Goal: Transaction & Acquisition: Download file/media

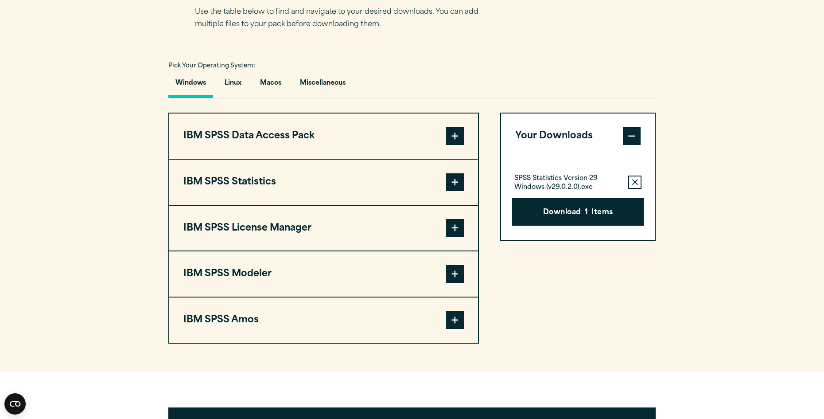
scroll to position [665, 0]
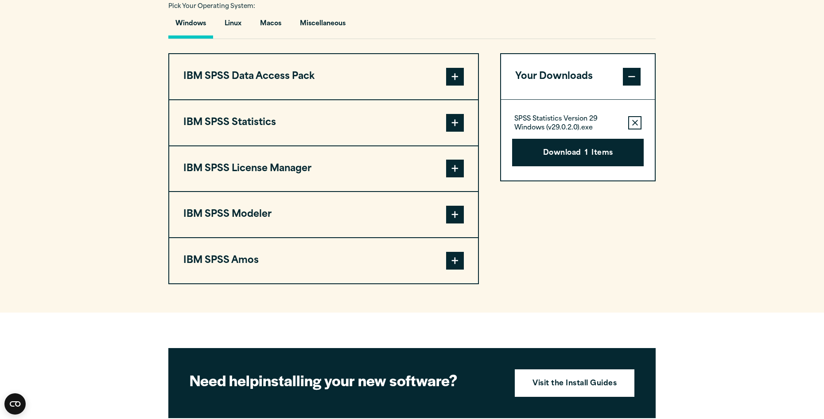
click at [457, 121] on span at bounding box center [455, 123] width 18 height 18
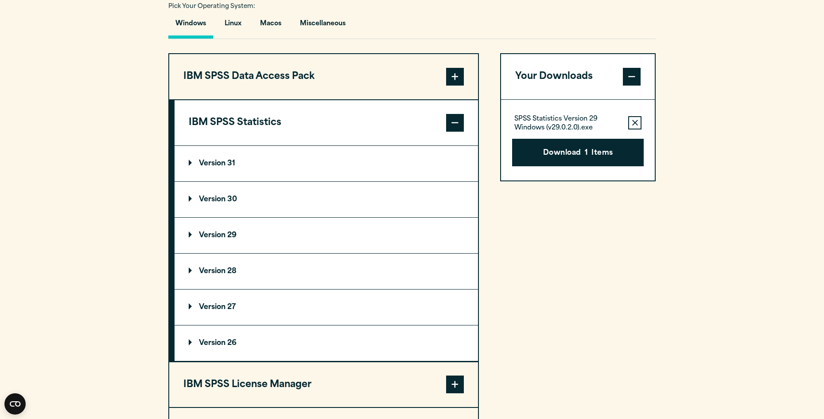
click at [194, 160] on p "Version 31" at bounding box center [212, 163] width 47 height 7
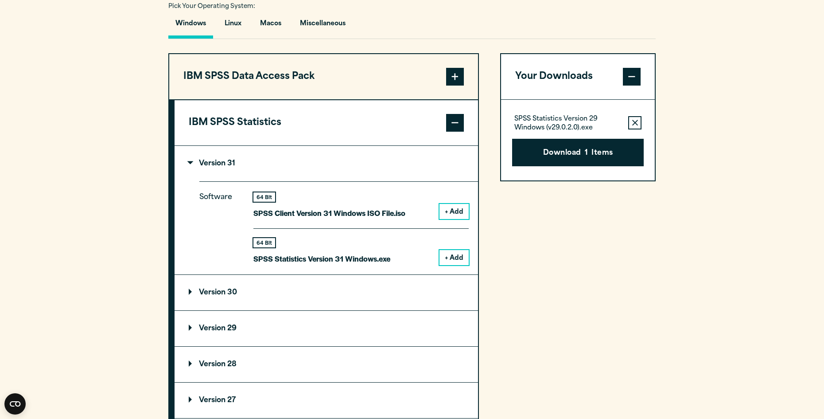
click at [459, 254] on button "+ Add" at bounding box center [454, 257] width 29 height 15
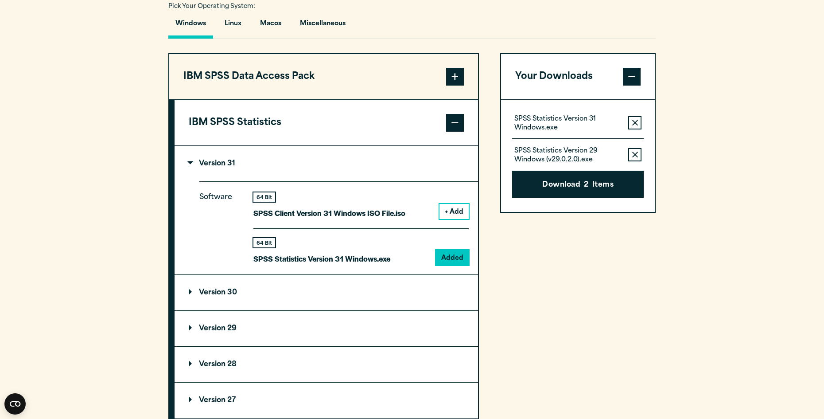
click at [634, 155] on icon "button" at bounding box center [635, 155] width 6 height 6
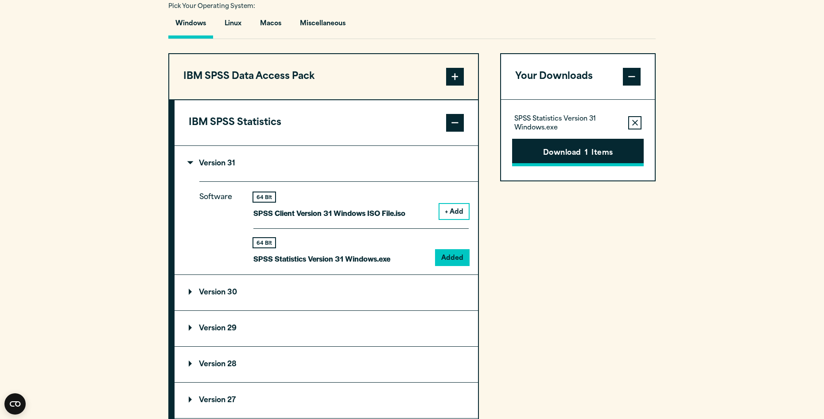
click at [575, 153] on button "Download 1 Items" at bounding box center [578, 152] width 132 height 27
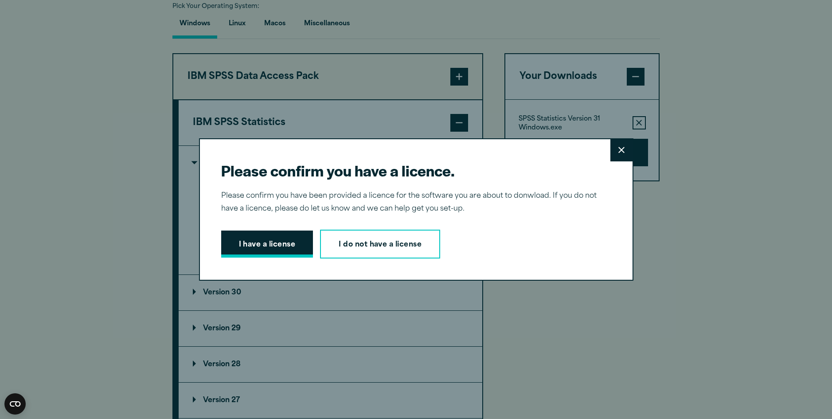
click at [262, 245] on button "I have a license" at bounding box center [267, 243] width 92 height 27
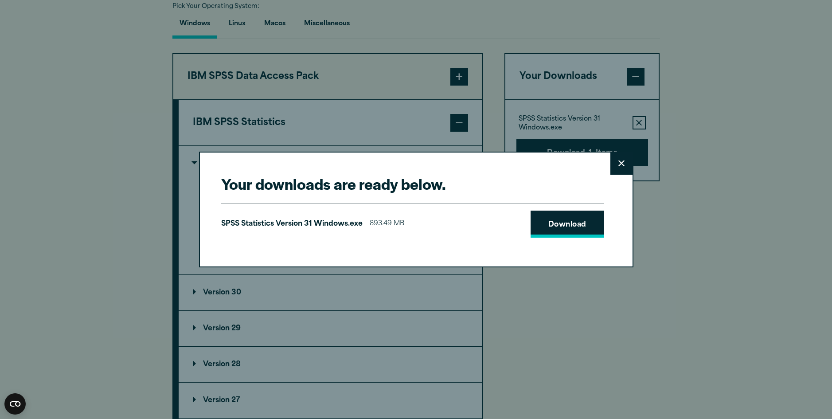
click at [561, 225] on link "Download" at bounding box center [567, 223] width 74 height 27
click at [619, 164] on icon at bounding box center [621, 163] width 6 height 7
